Goal: Book appointment/travel/reservation

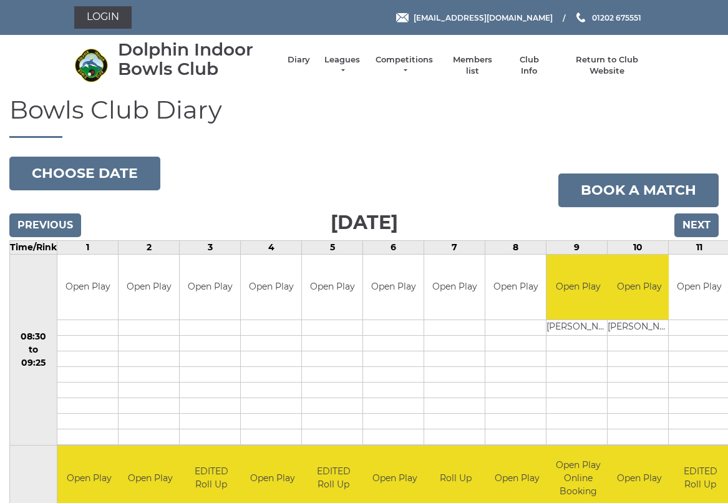
click at [699, 224] on input "Next" at bounding box center [696, 225] width 44 height 24
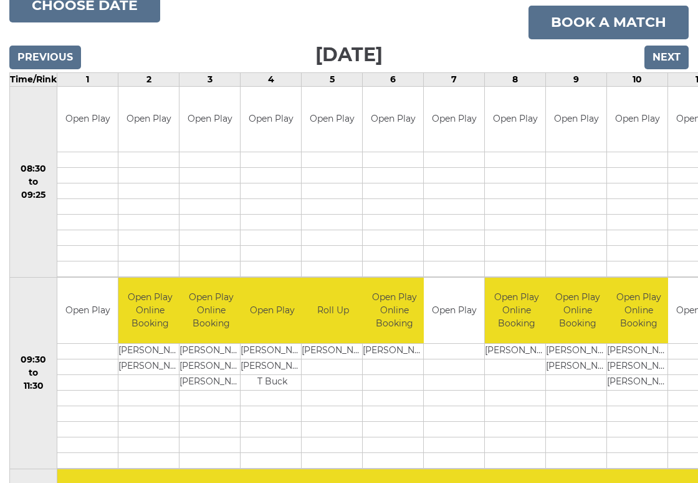
scroll to position [167, 0]
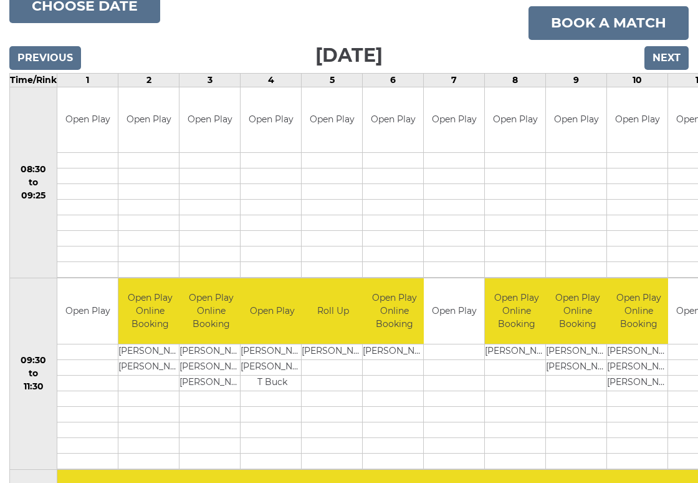
click at [667, 60] on input "Next" at bounding box center [667, 58] width 44 height 24
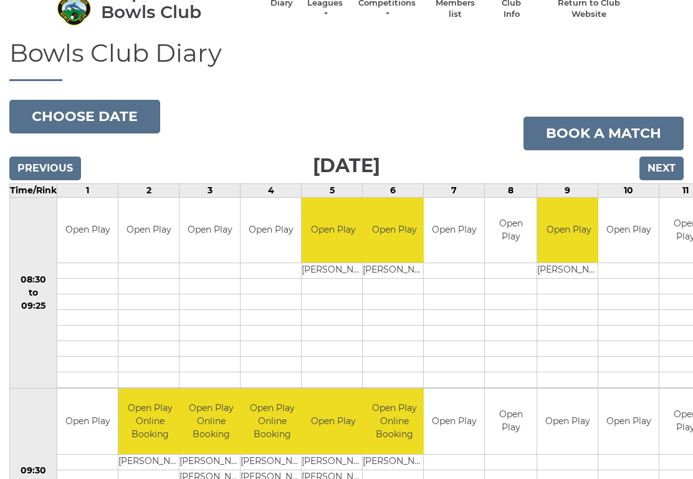
scroll to position [49, 0]
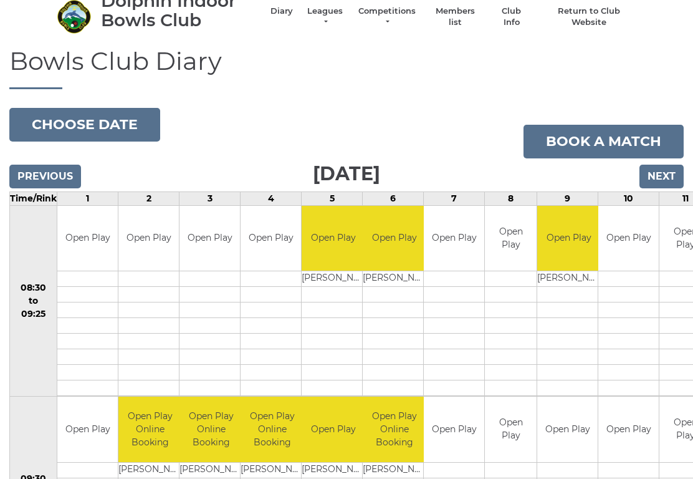
click at [84, 120] on button "Choose date" at bounding box center [84, 125] width 151 height 34
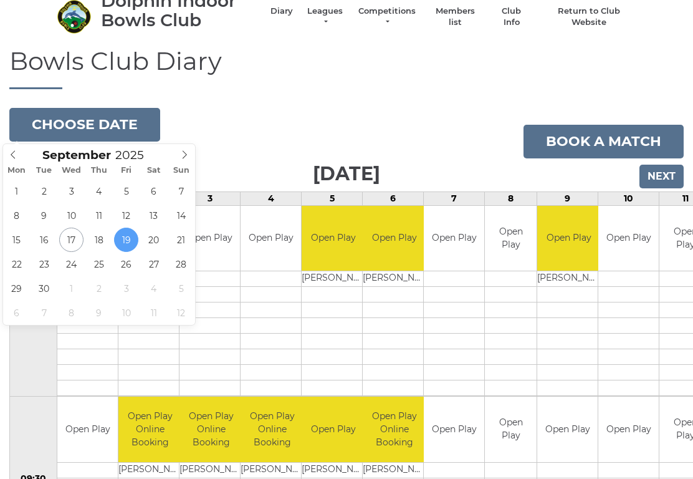
type input "[DATE]"
